Goal: Task Accomplishment & Management: Complete application form

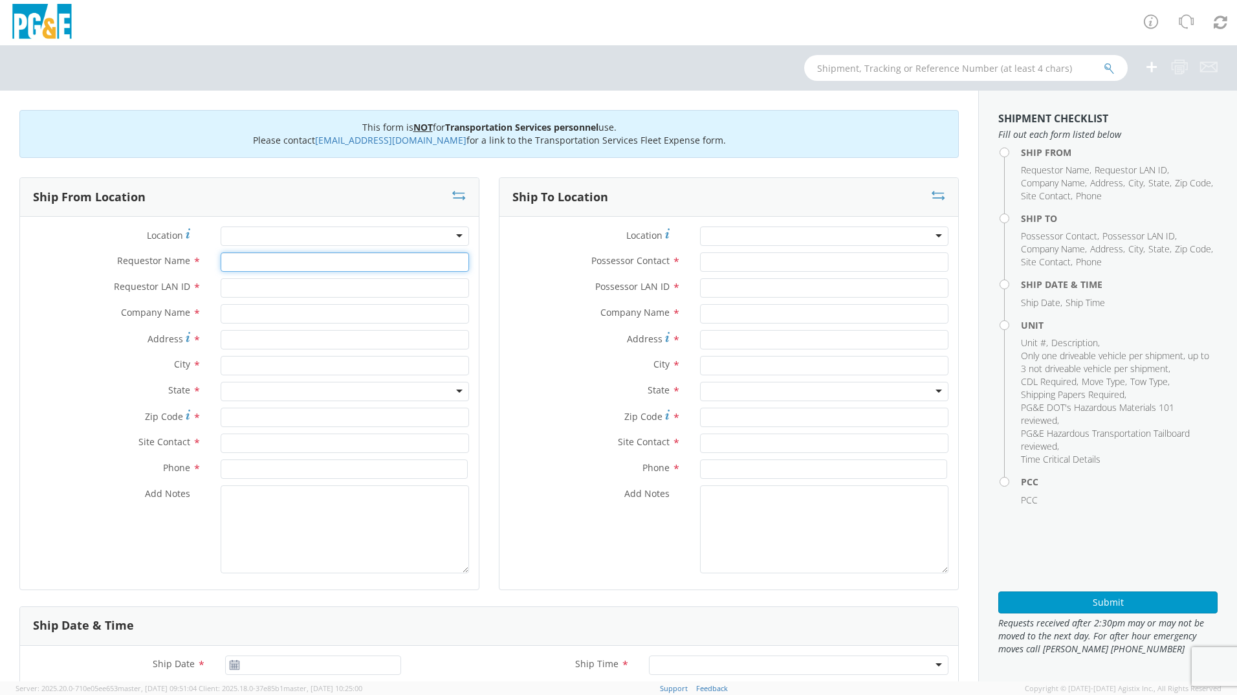
click at [260, 265] on input "Requestor Name *" at bounding box center [345, 261] width 248 height 19
type input "[PERSON_NAME]"
type input "A9HU"
type input "PG&E"
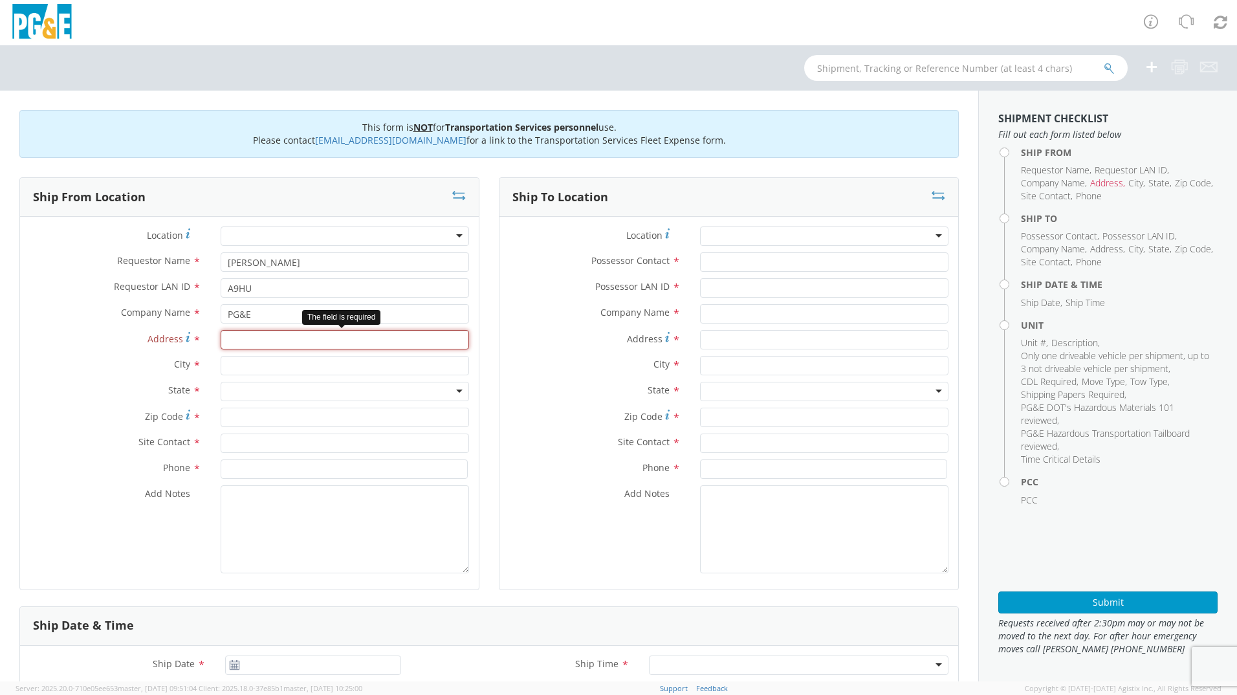
click at [302, 344] on input "Address *" at bounding box center [345, 339] width 248 height 19
paste input "24300 Clawiter Rd"
type input "24300 Clawiter Rd"
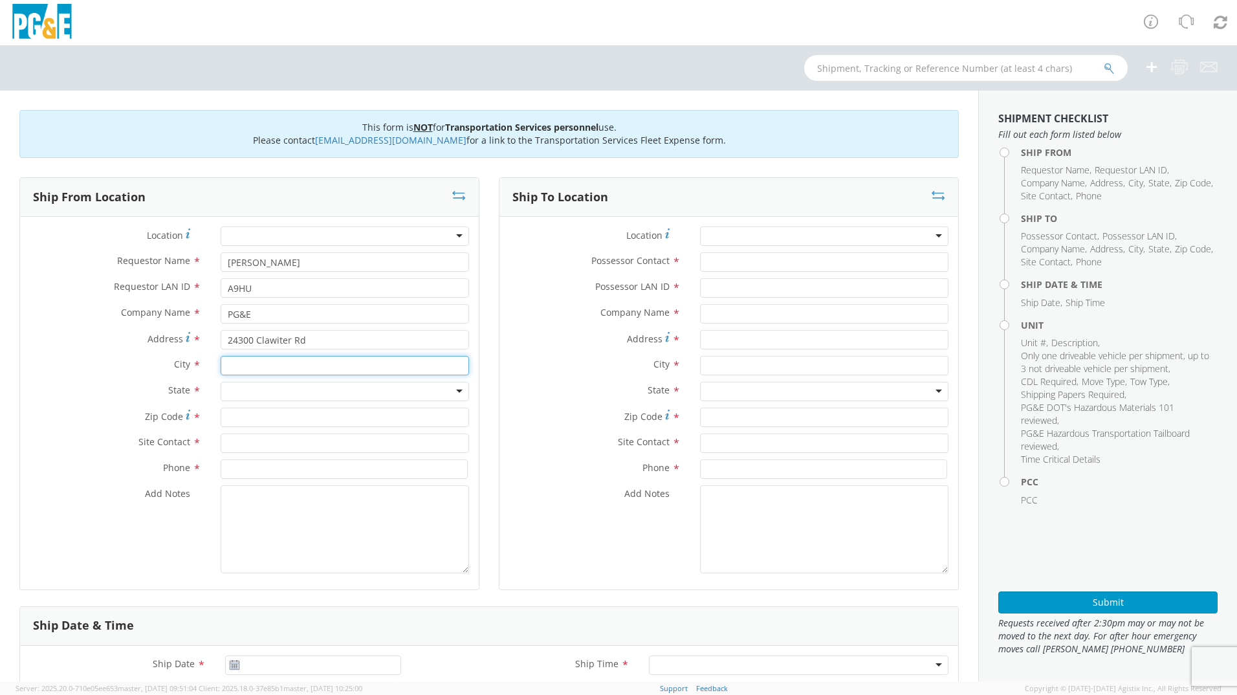
click at [276, 364] on input "text" at bounding box center [345, 365] width 248 height 19
type input "Hayward"
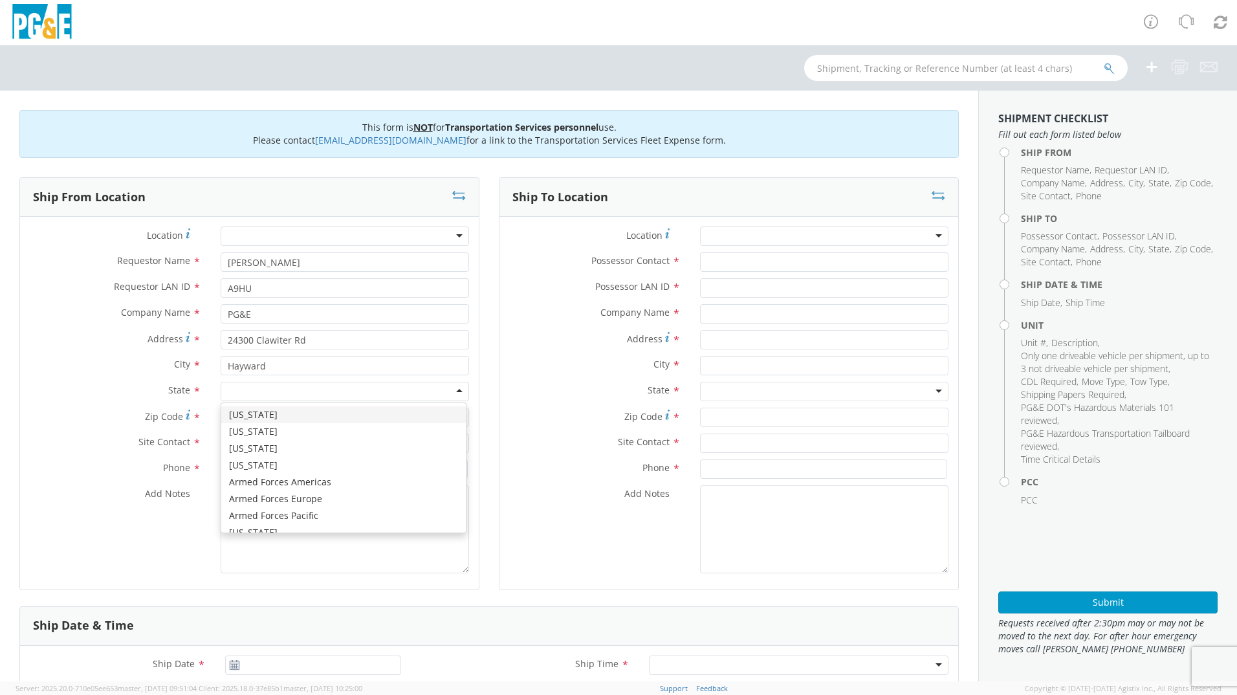
type input "c"
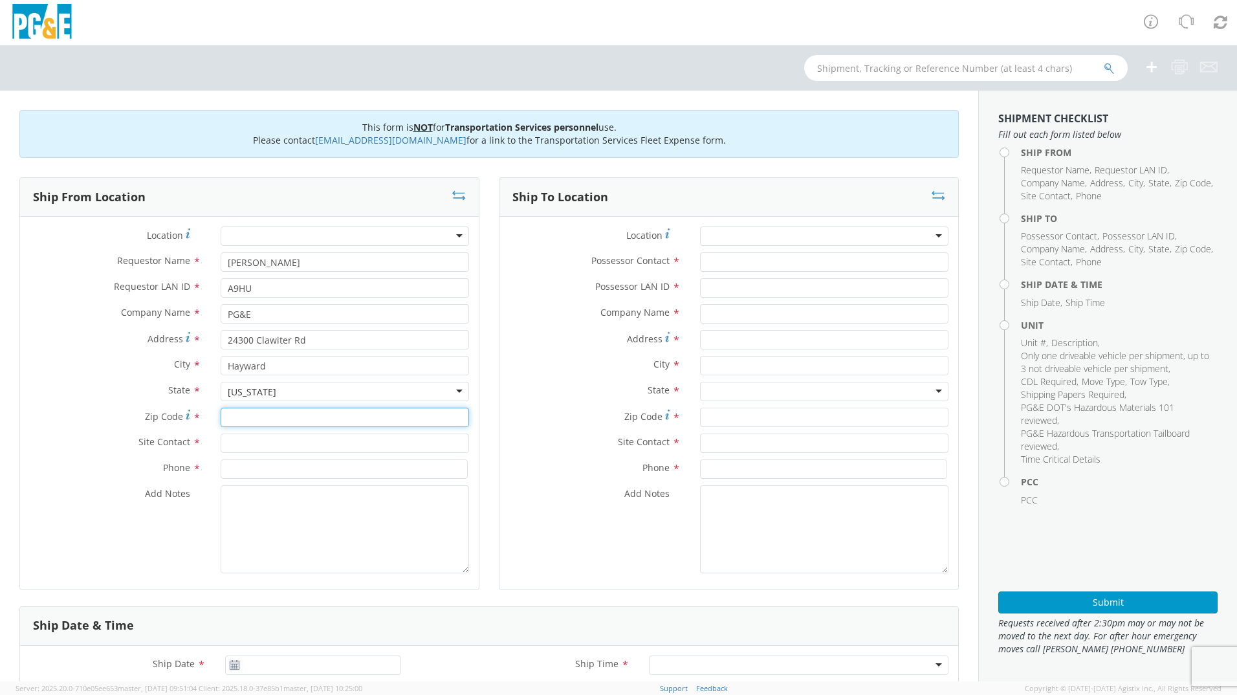
click at [258, 415] on input "Zip Code *" at bounding box center [345, 417] width 248 height 19
click at [307, 423] on input "Zip Code *" at bounding box center [345, 417] width 248 height 19
type input "94545"
type input "M"
type input "[PERSON_NAME]"
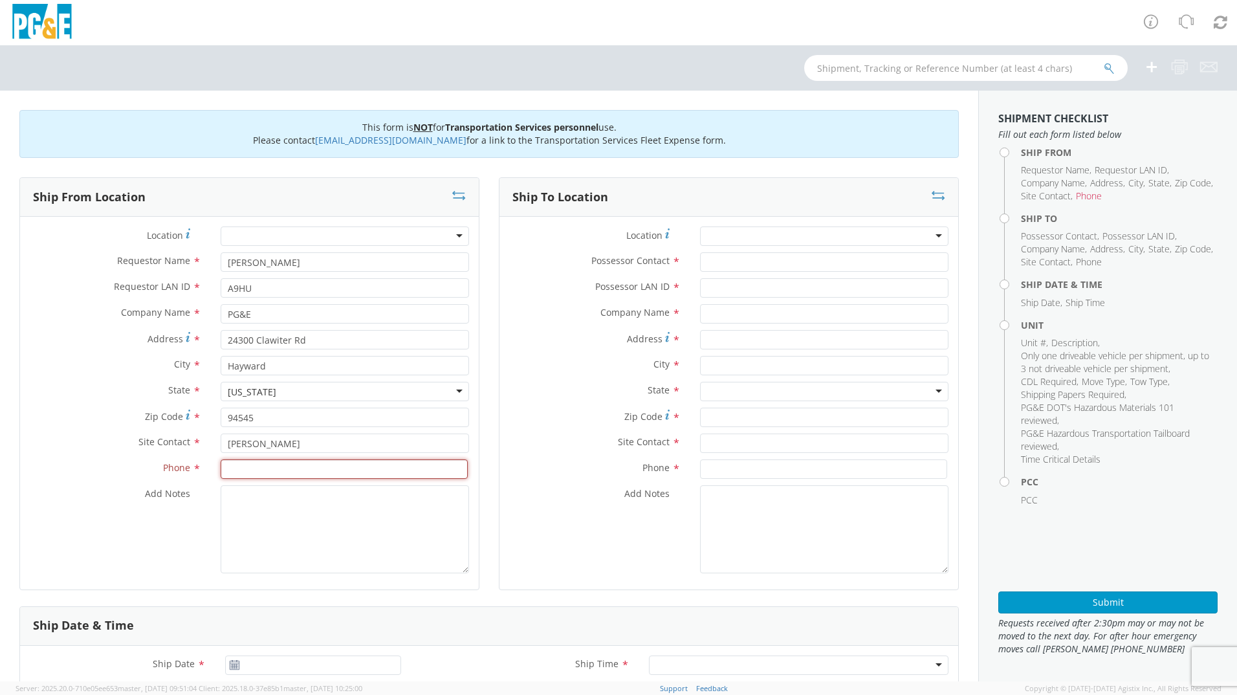
click at [263, 473] on input at bounding box center [344, 468] width 247 height 19
paste input "[PHONE_NUMBER]"
type input "[PHONE_NUMBER]"
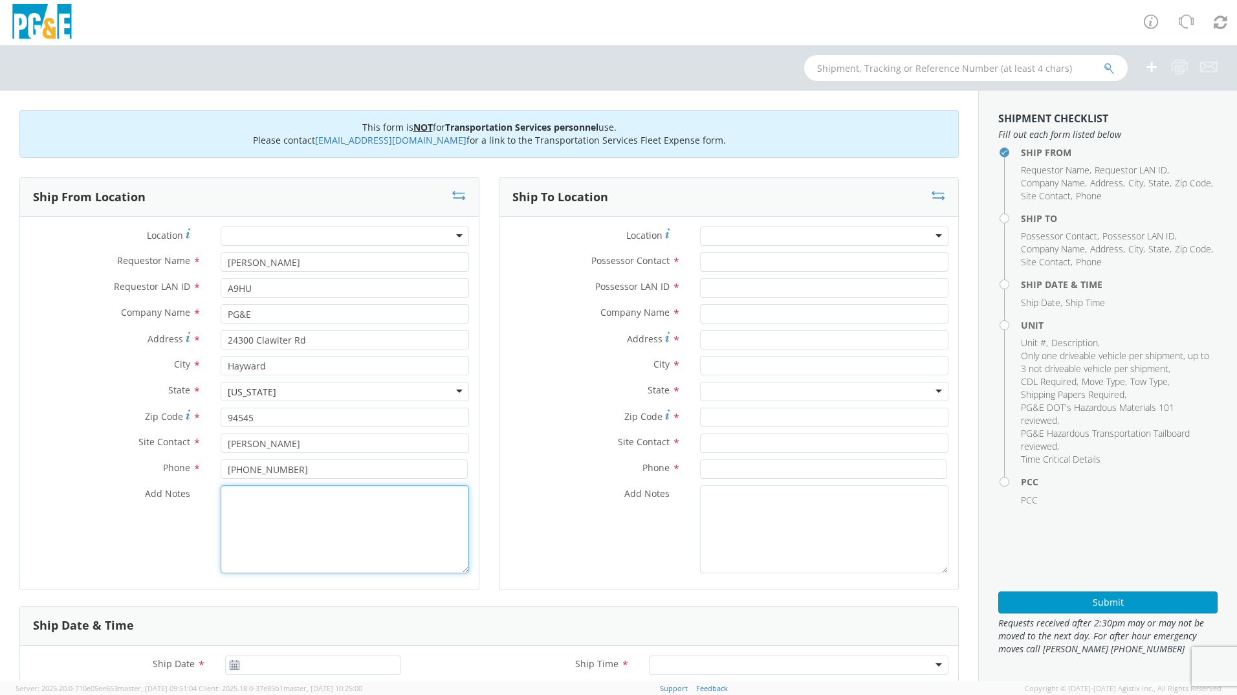
click at [238, 527] on textarea "Add Notes *" at bounding box center [345, 529] width 248 height 88
type textarea "pickup unit from Hayward shop and bring back to [GEOGRAPHIC_DATA]."
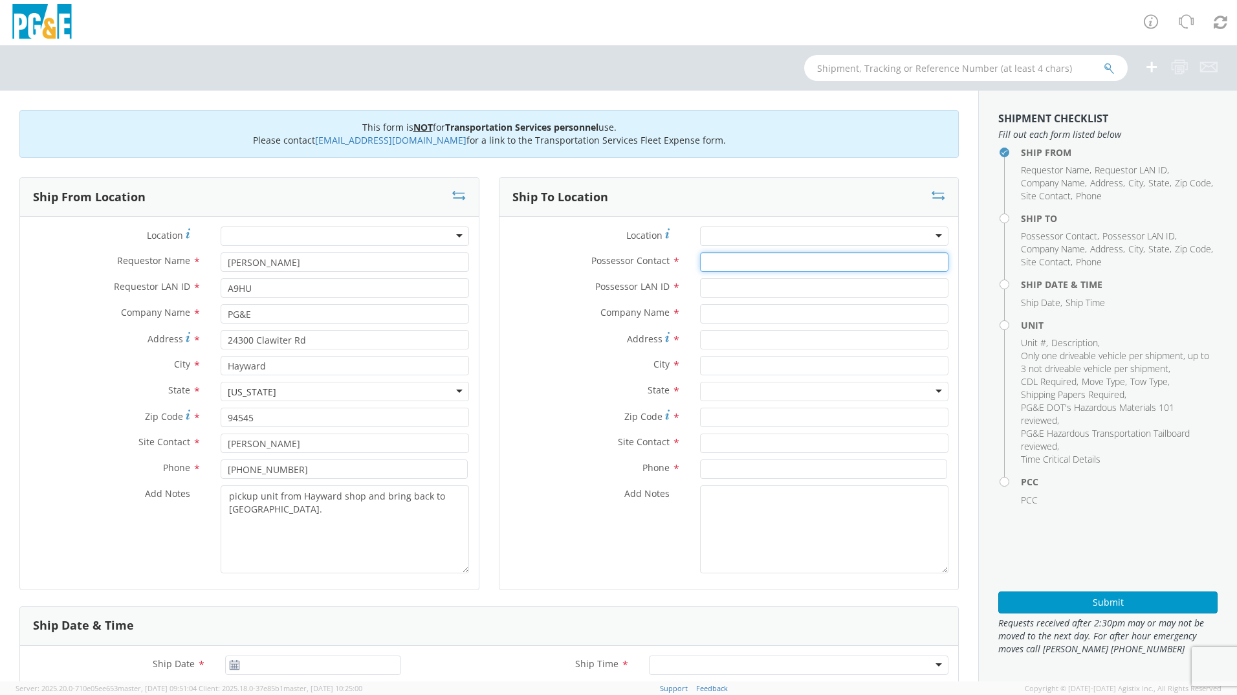
click at [703, 256] on input "Possessor Contact *" at bounding box center [824, 261] width 248 height 19
type input "[PERSON_NAME]"
type input "A9HU"
type input "PG&E"
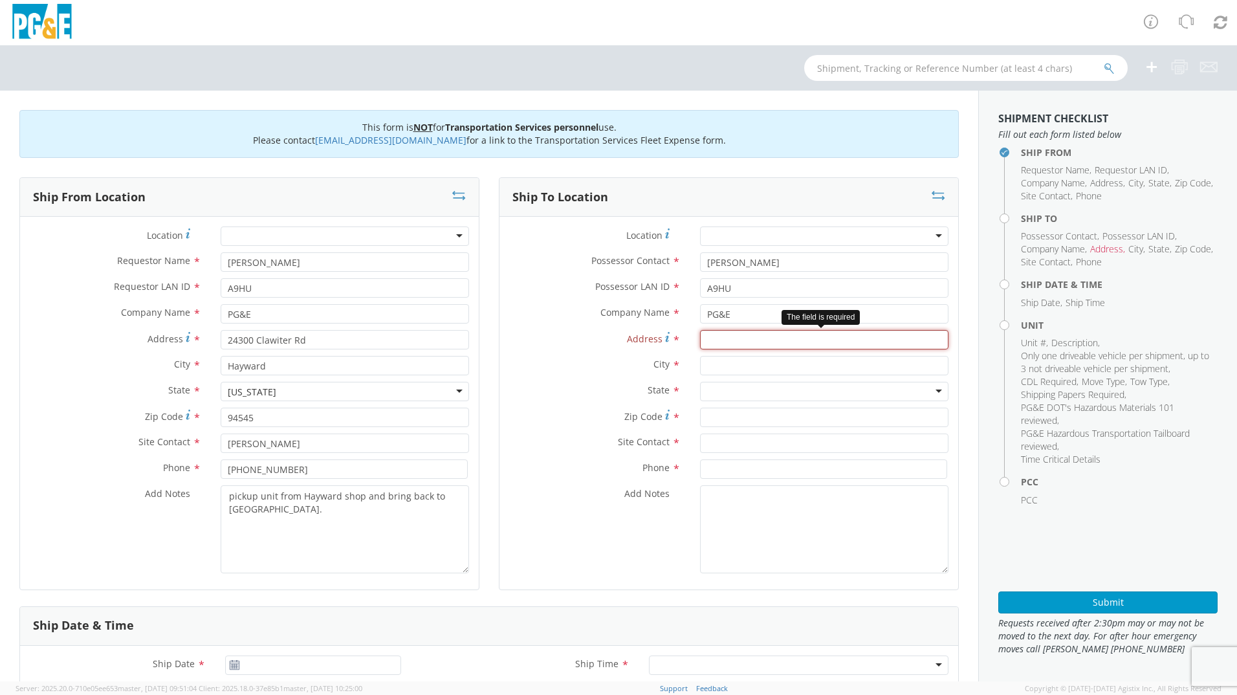
click at [752, 343] on input "Address *" at bounding box center [824, 339] width 248 height 19
paste input "4690 [GEOGRAPHIC_DATA]"
type input "4690 [GEOGRAPHIC_DATA]"
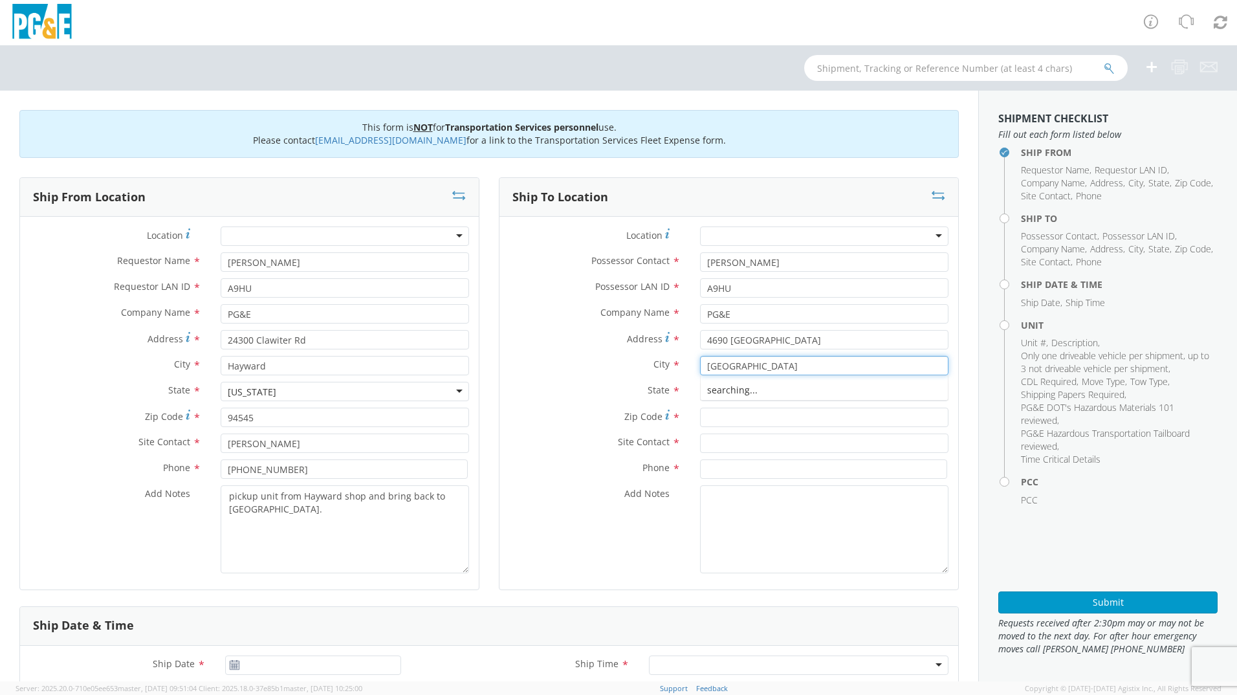
type input "[GEOGRAPHIC_DATA]"
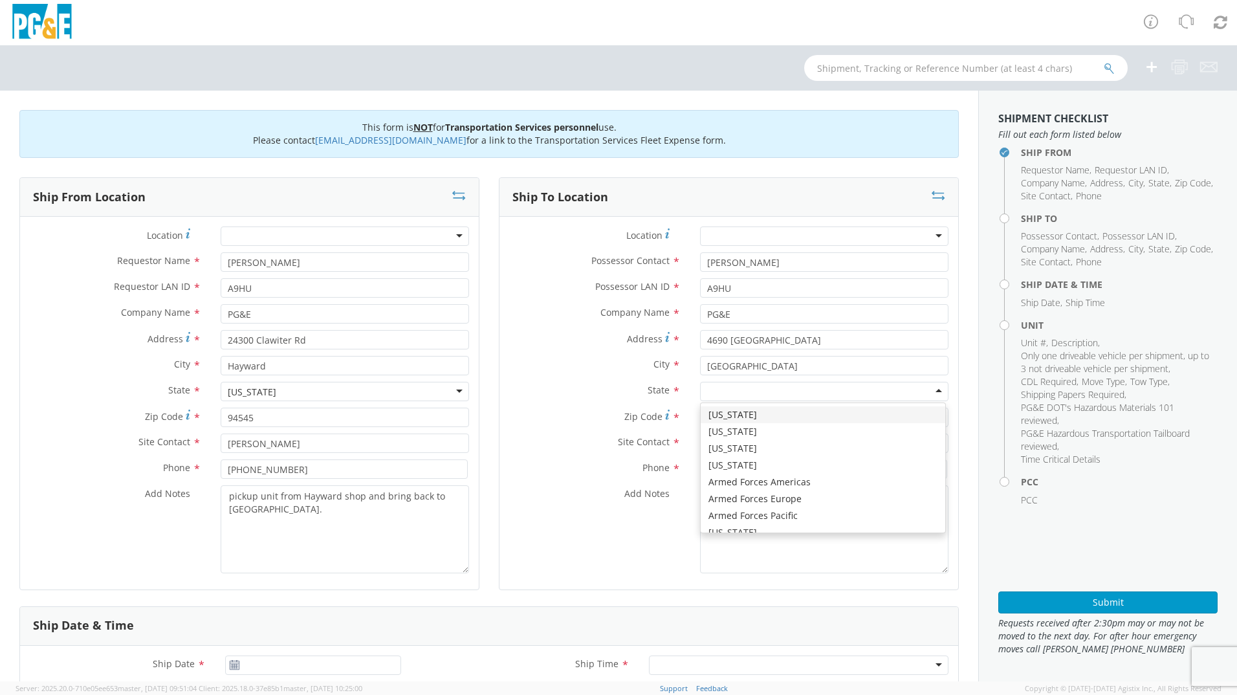
type input "c"
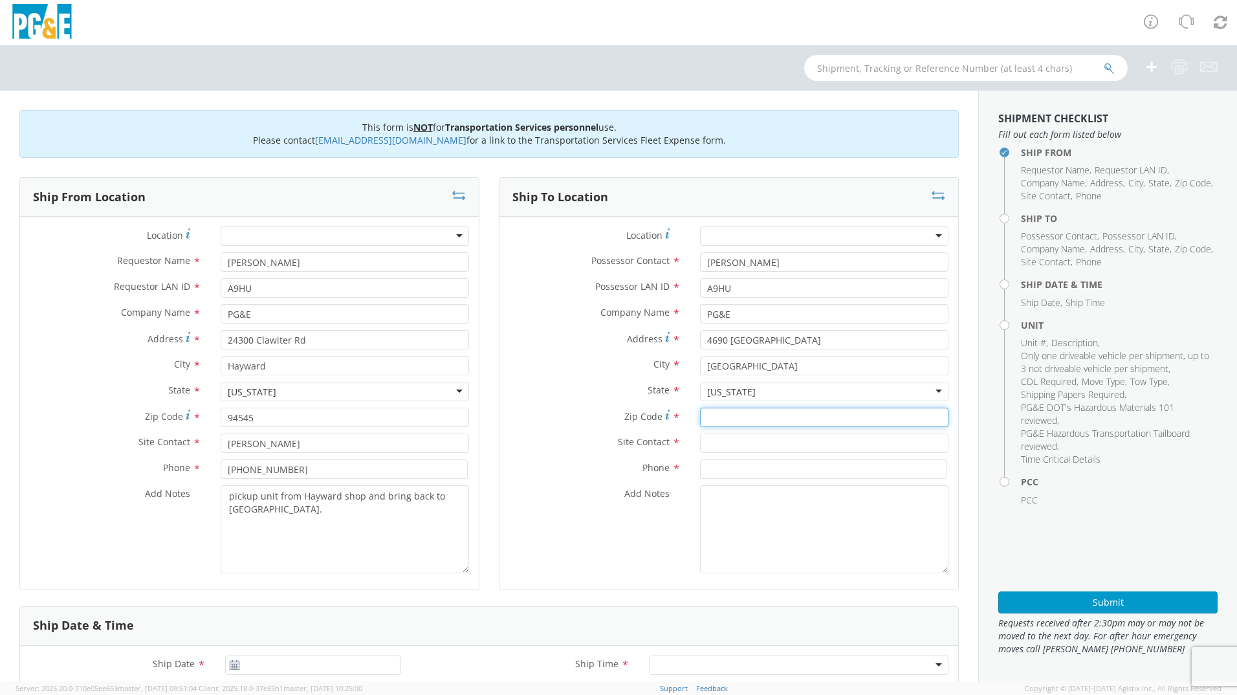
click at [729, 410] on input "Zip Code *" at bounding box center [824, 417] width 248 height 19
